Goal: Information Seeking & Learning: Learn about a topic

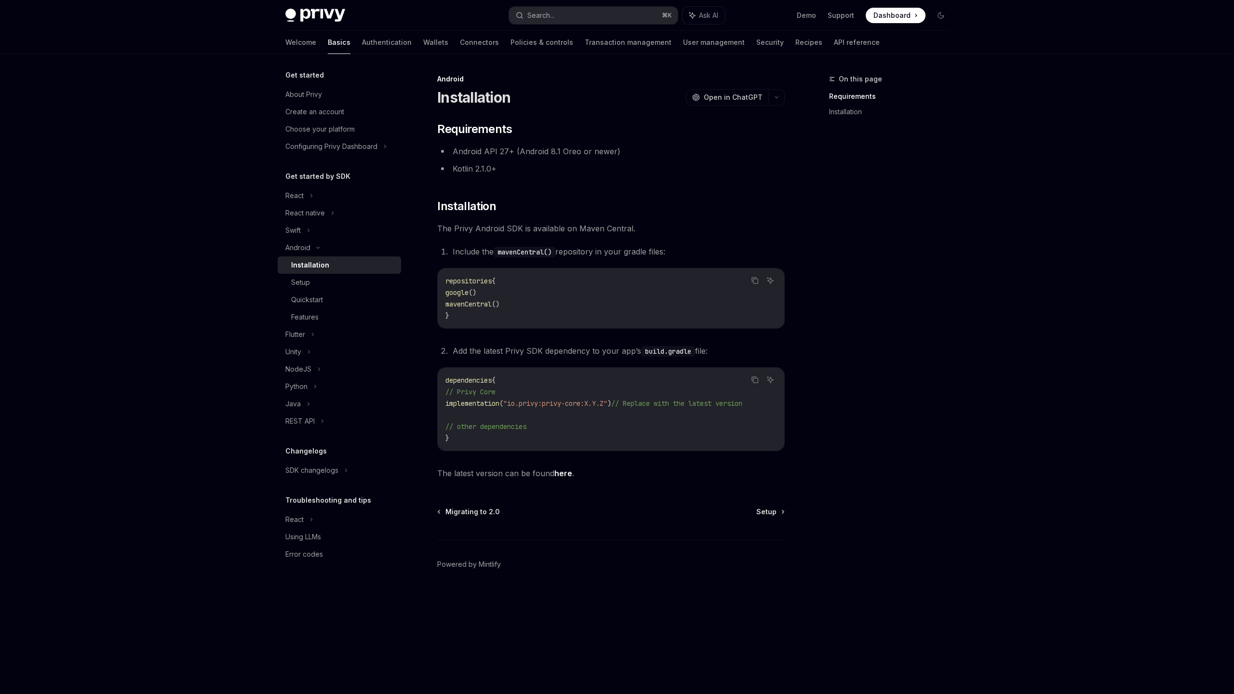
click at [533, 251] on code "mavenCentral()" at bounding box center [525, 252] width 62 height 11
click at [566, 476] on link "here" at bounding box center [563, 473] width 18 height 10
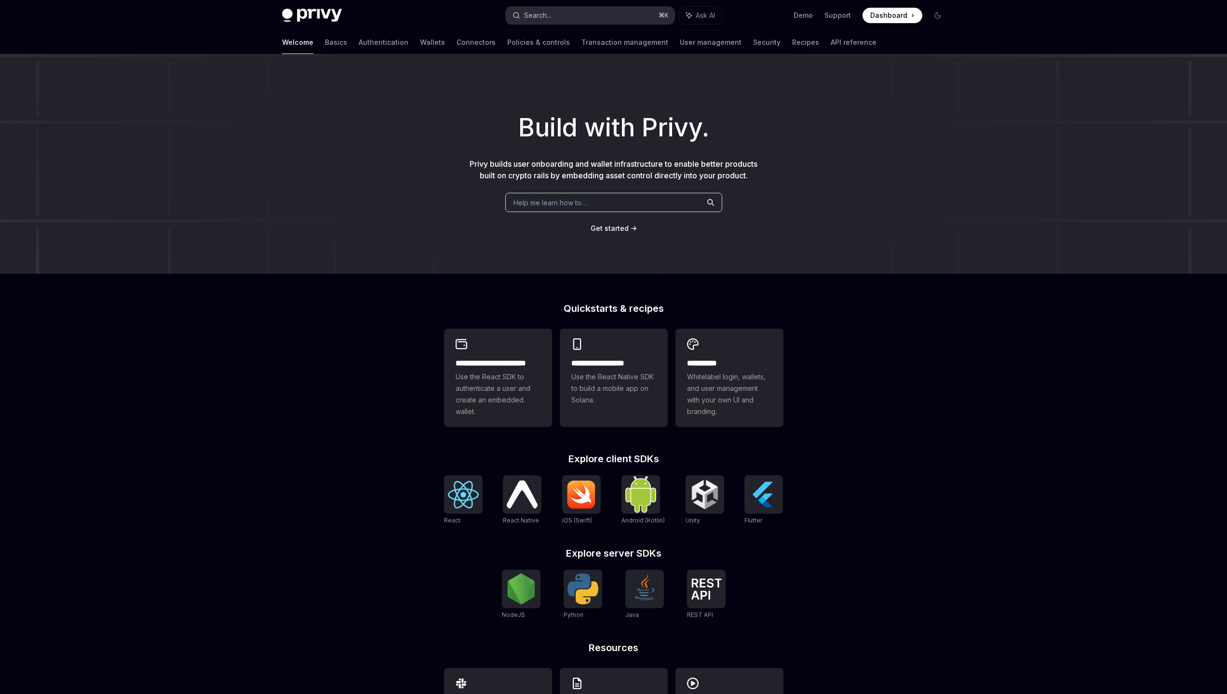
click at [601, 12] on button "Search... ⌘ K" at bounding box center [590, 15] width 169 height 17
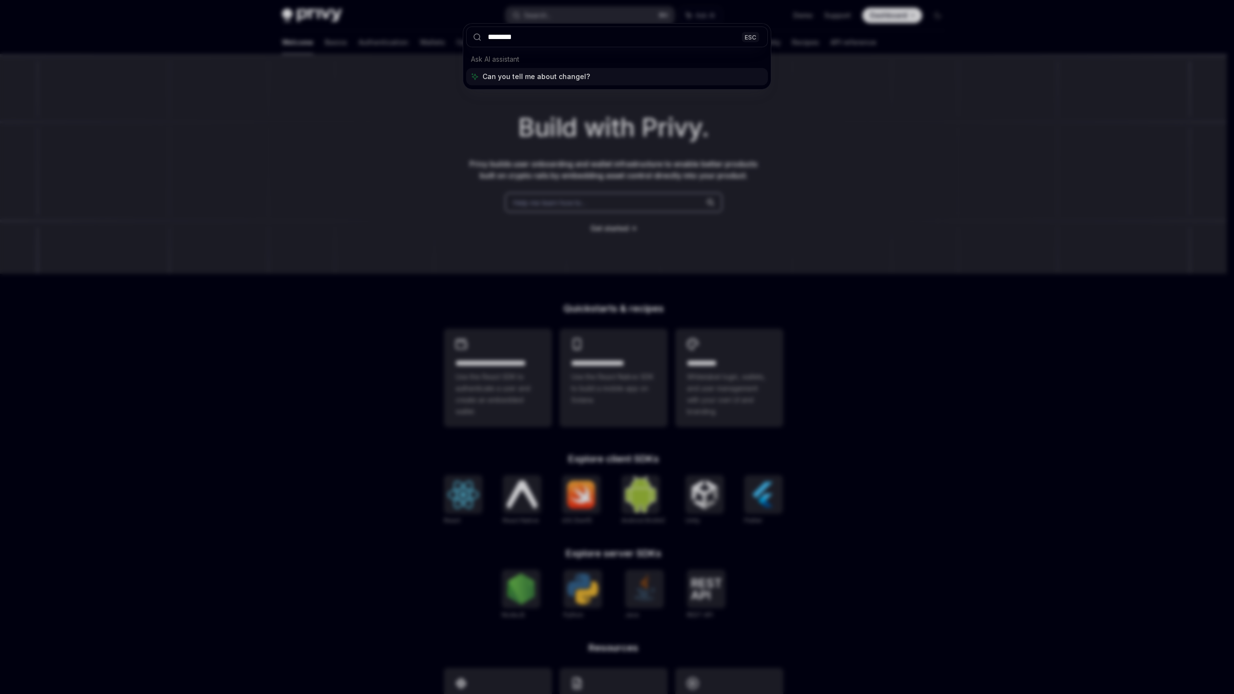
type input "*********"
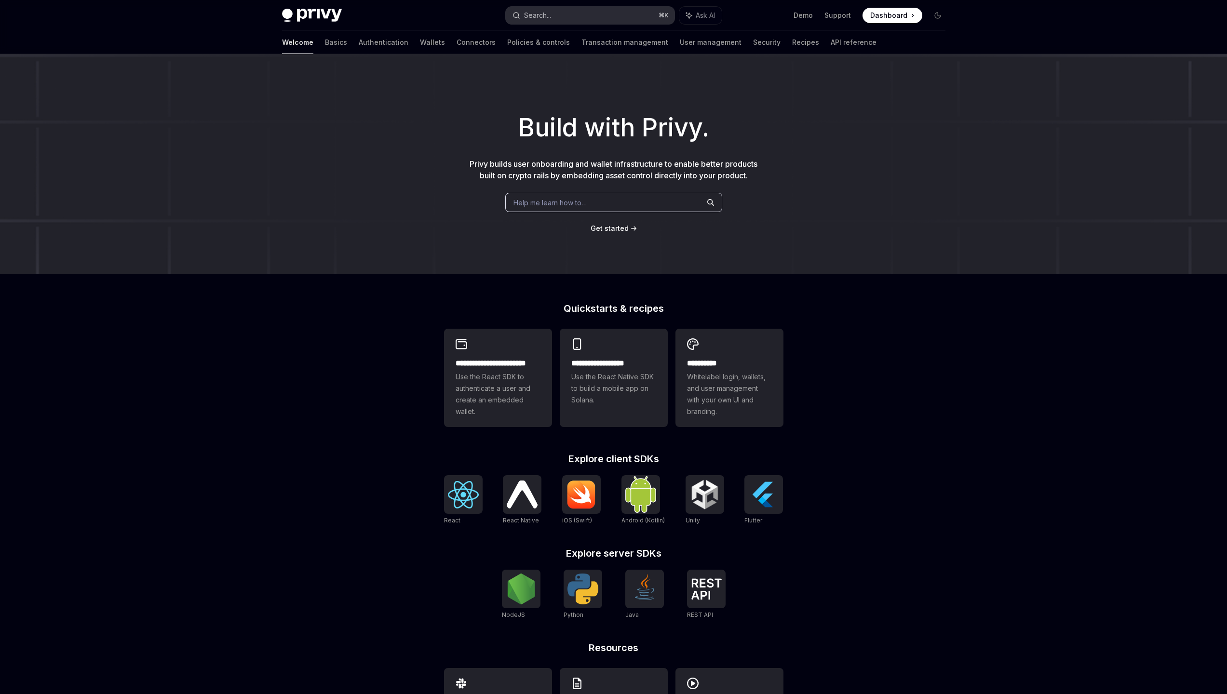
scroll to position [54, 0]
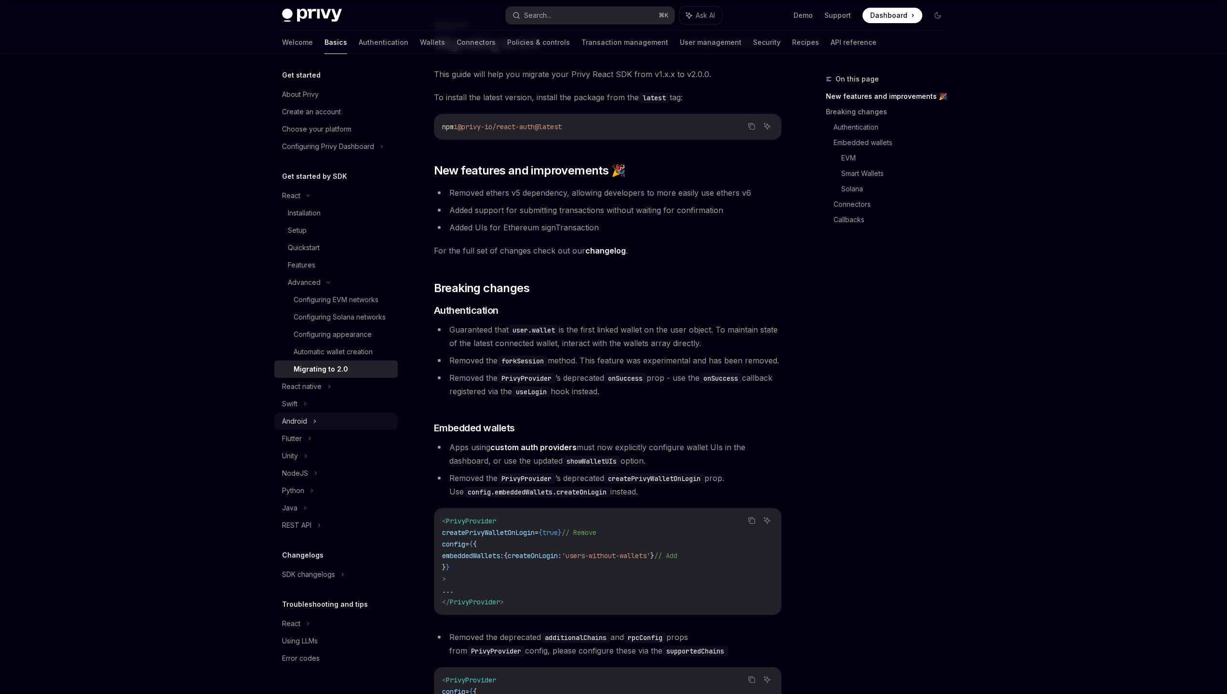
click at [331, 415] on div "Android" at bounding box center [335, 421] width 123 height 17
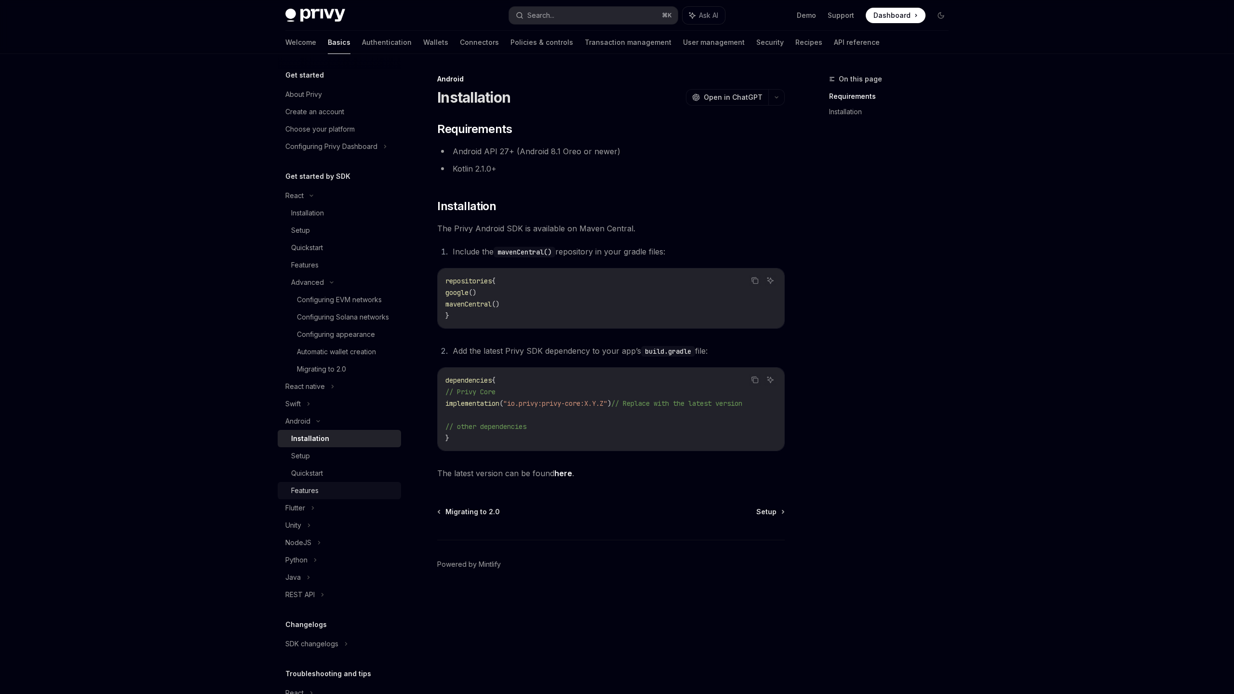
click at [327, 494] on link "Features" at bounding box center [339, 490] width 123 height 17
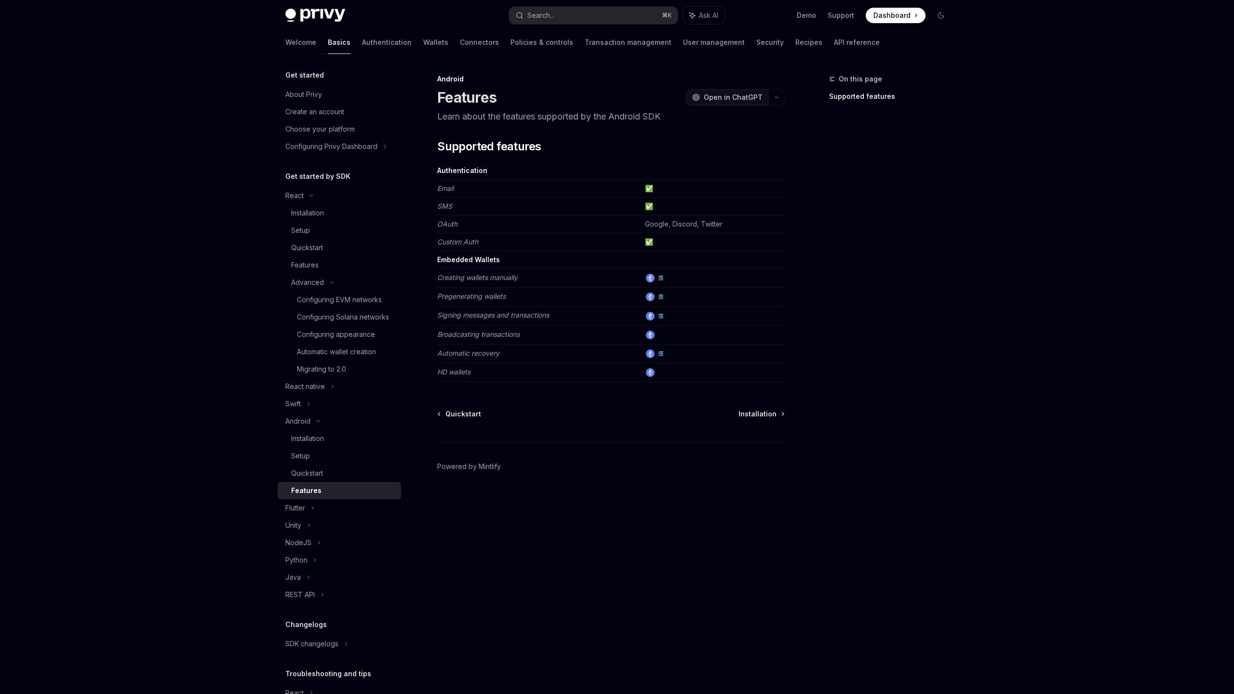
click at [752, 96] on span "Open in ChatGPT" at bounding box center [733, 98] width 59 height 10
click at [778, 97] on icon "button" at bounding box center [777, 97] width 12 height 4
click at [927, 227] on div "On this page Supported features" at bounding box center [883, 383] width 147 height 621
click at [348, 479] on div "Quickstart" at bounding box center [343, 473] width 104 height 12
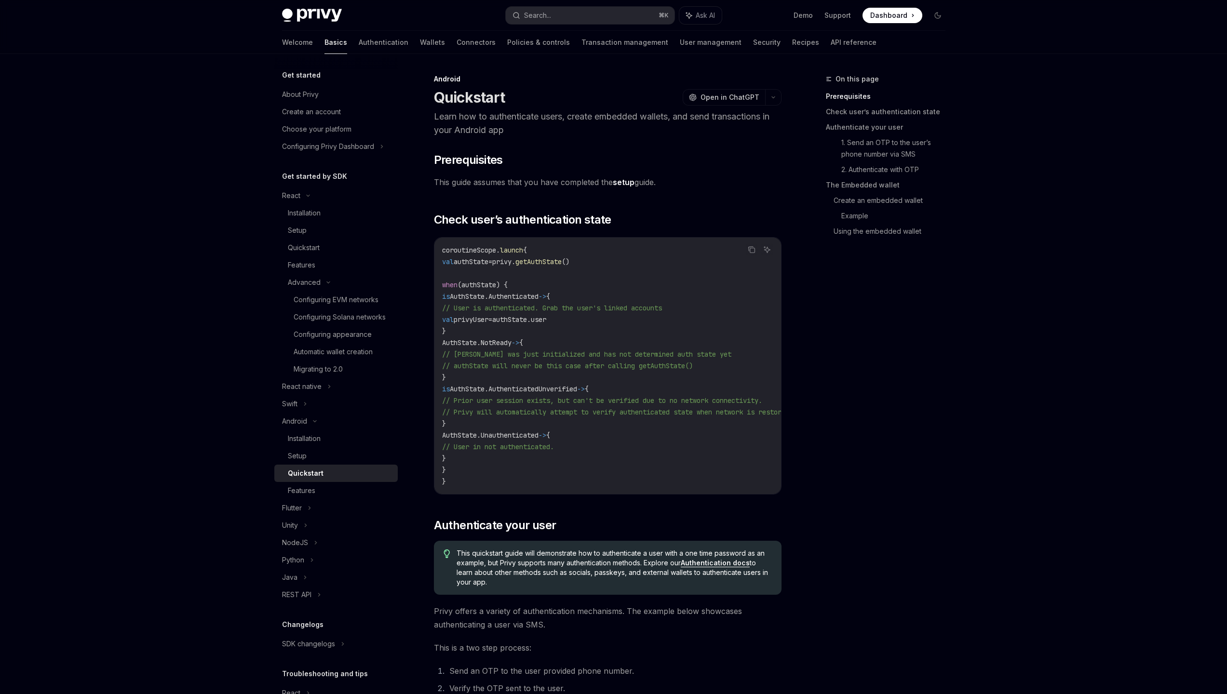
click at [627, 185] on link "setup" at bounding box center [624, 182] width 22 height 10
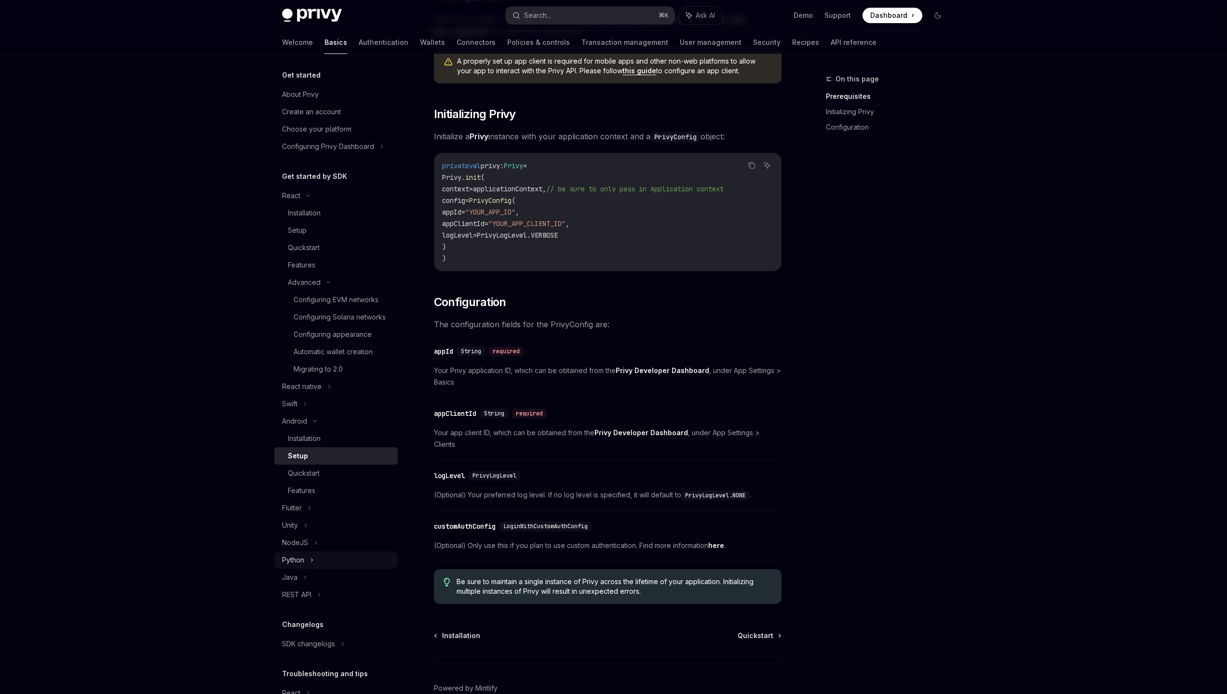
scroll to position [16, 0]
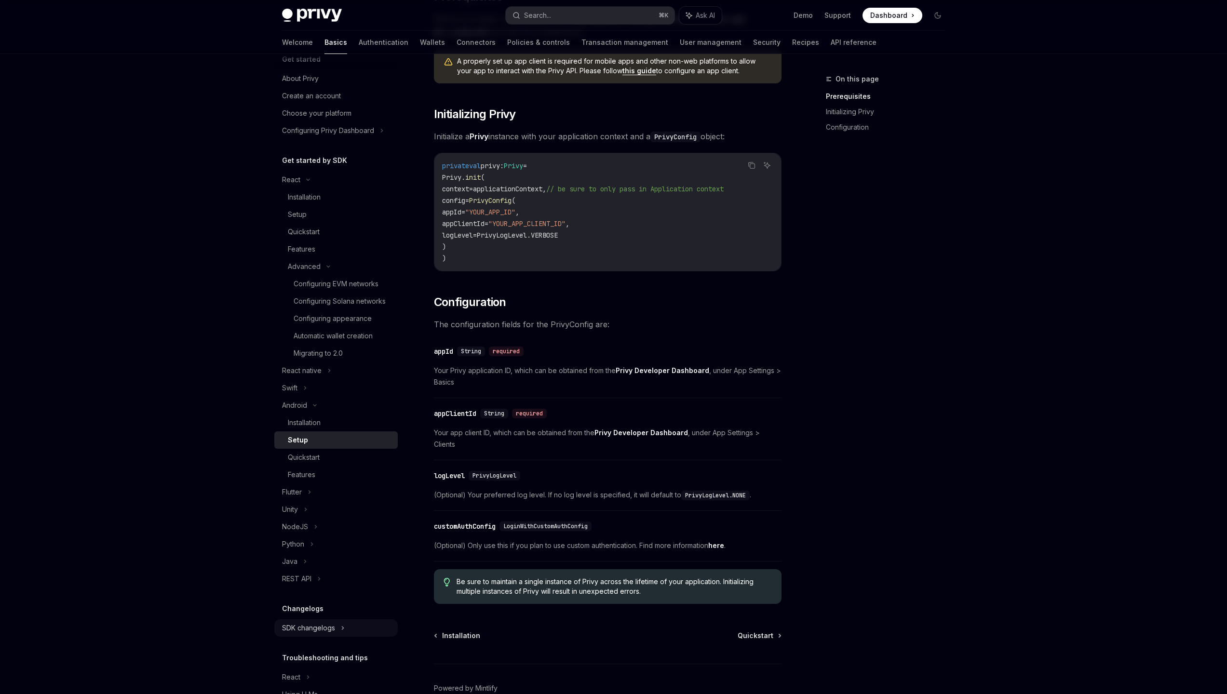
click at [300, 186] on div "SDK changelogs" at bounding box center [291, 180] width 18 height 12
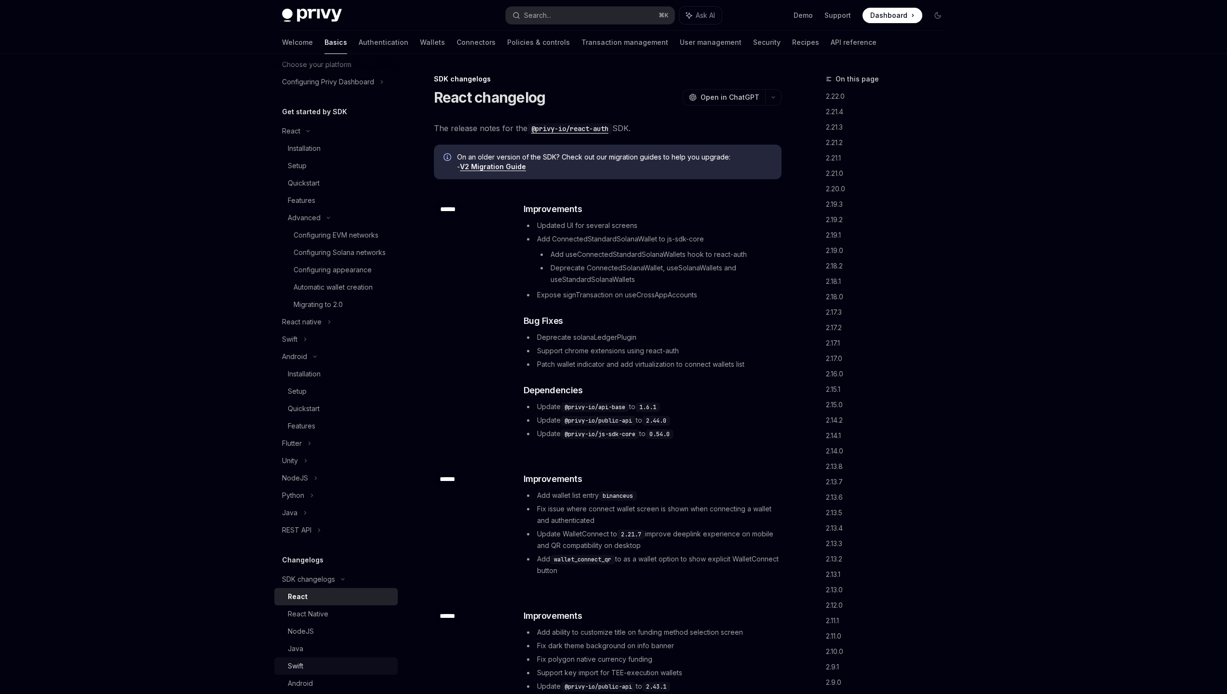
scroll to position [115, 0]
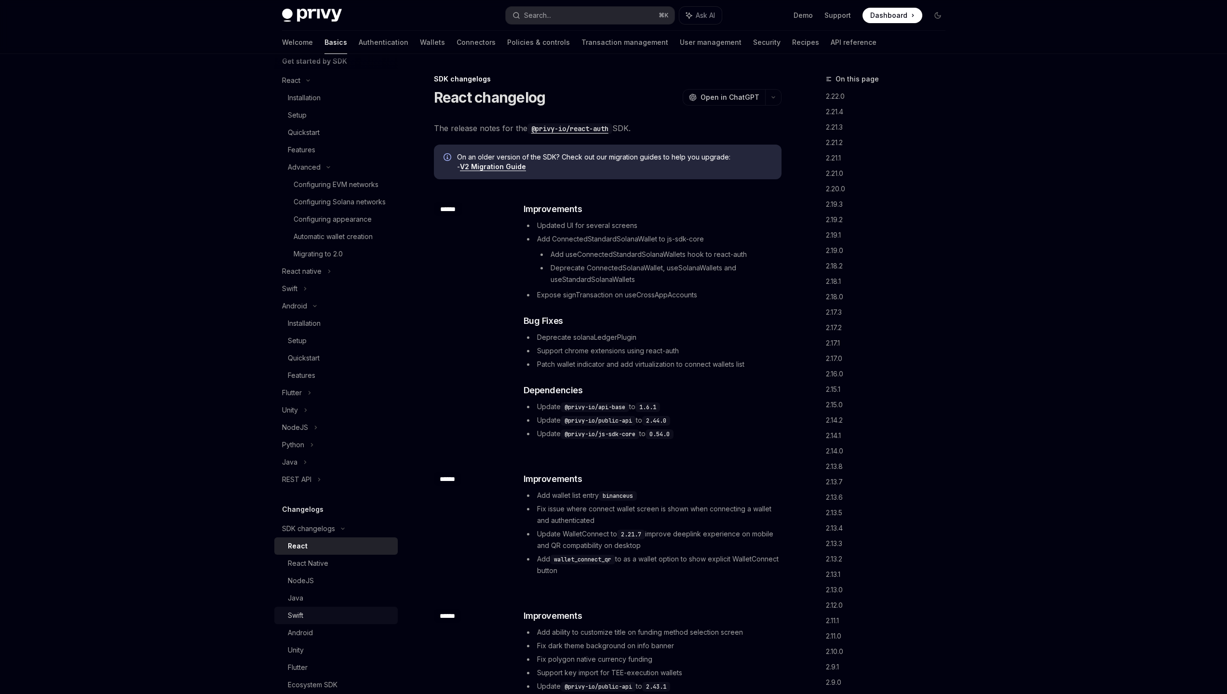
click at [321, 641] on link "Android" at bounding box center [335, 632] width 123 height 17
type textarea "*"
